Goal: Information Seeking & Learning: Learn about a topic

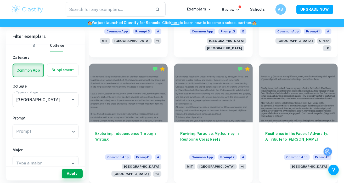
scroll to position [1487, 0]
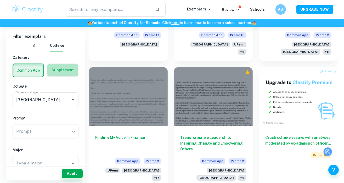
click at [59, 65] on label "button" at bounding box center [62, 70] width 31 height 13
click at [0, 0] on input "radio" at bounding box center [0, 0] width 0 height 0
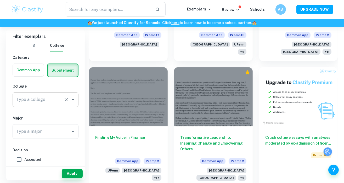
click at [57, 105] on div "Type a college" at bounding box center [46, 99] width 66 height 15
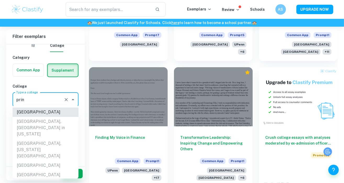
type input "[GEOGRAPHIC_DATA]"
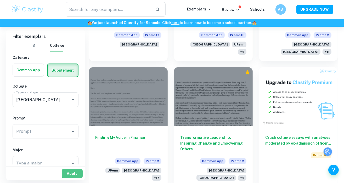
click at [70, 178] on button "Apply" at bounding box center [72, 173] width 21 height 9
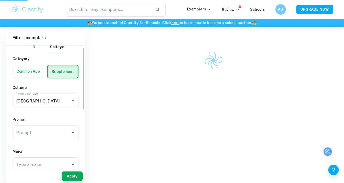
scroll to position [148, 0]
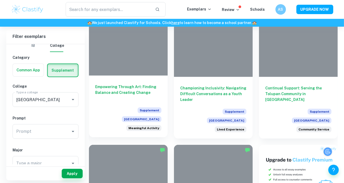
scroll to position [135, 0]
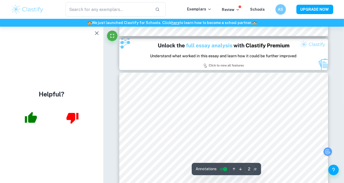
type input "1"
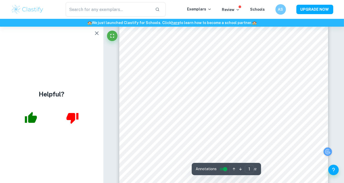
scroll to position [76, 0]
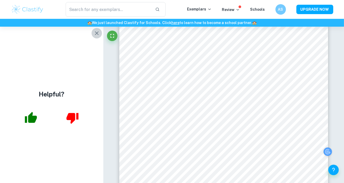
click at [97, 34] on icon "button" at bounding box center [97, 33] width 6 height 6
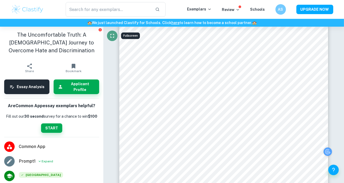
click at [112, 35] on icon "Fullscreen" at bounding box center [112, 36] width 6 height 6
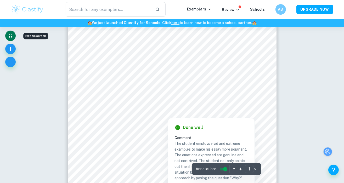
scroll to position [22, 4]
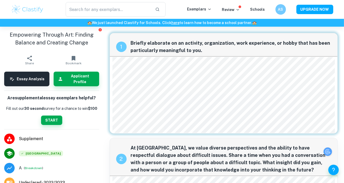
checkbox input "true"
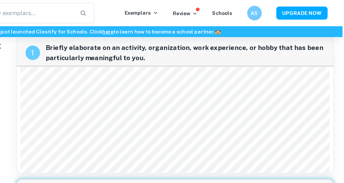
scroll to position [0, 4]
